Goal: Find contact information: Find contact information

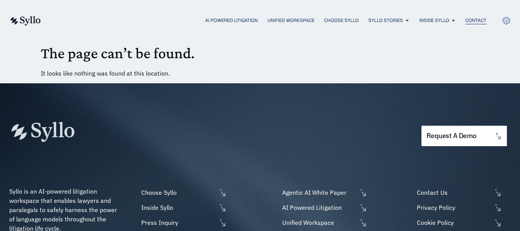
click at [481, 22] on span "Contact" at bounding box center [475, 20] width 21 height 7
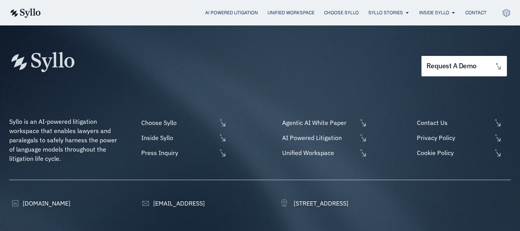
scroll to position [500, 0]
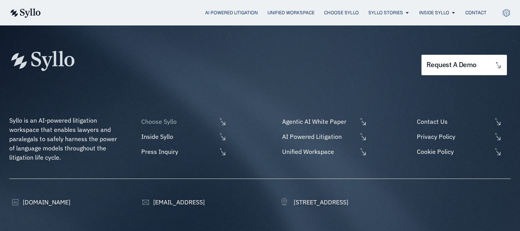
click at [163, 120] on span "Choose Syllo" at bounding box center [177, 121] width 77 height 9
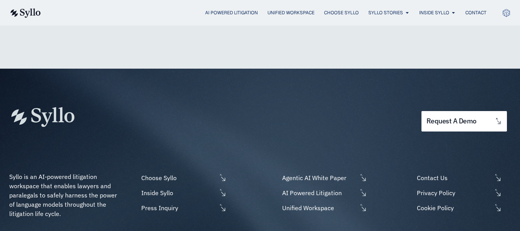
scroll to position [1952, 0]
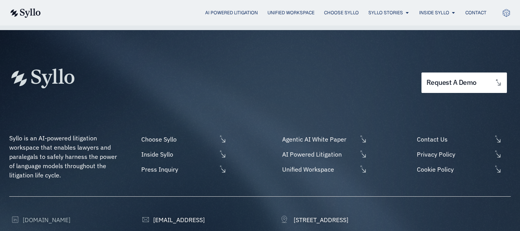
click at [51, 215] on span "[DOMAIN_NAME]" at bounding box center [46, 219] width 50 height 9
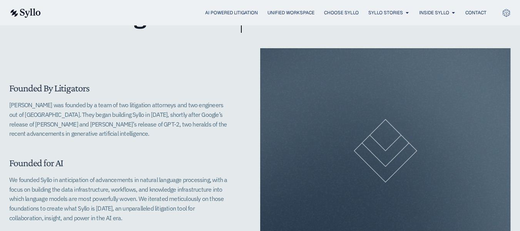
scroll to position [0, 0]
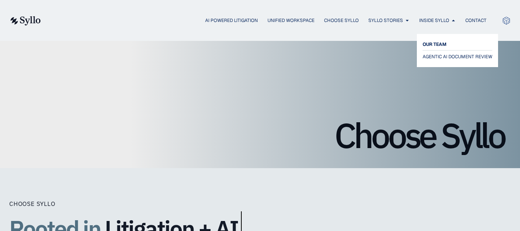
click at [440, 47] on span "OUR TEAM" at bounding box center [435, 44] width 24 height 9
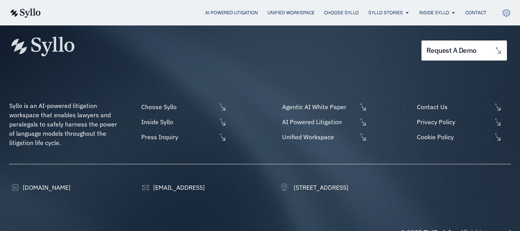
scroll to position [1118, 0]
